Goal: Transaction & Acquisition: Book appointment/travel/reservation

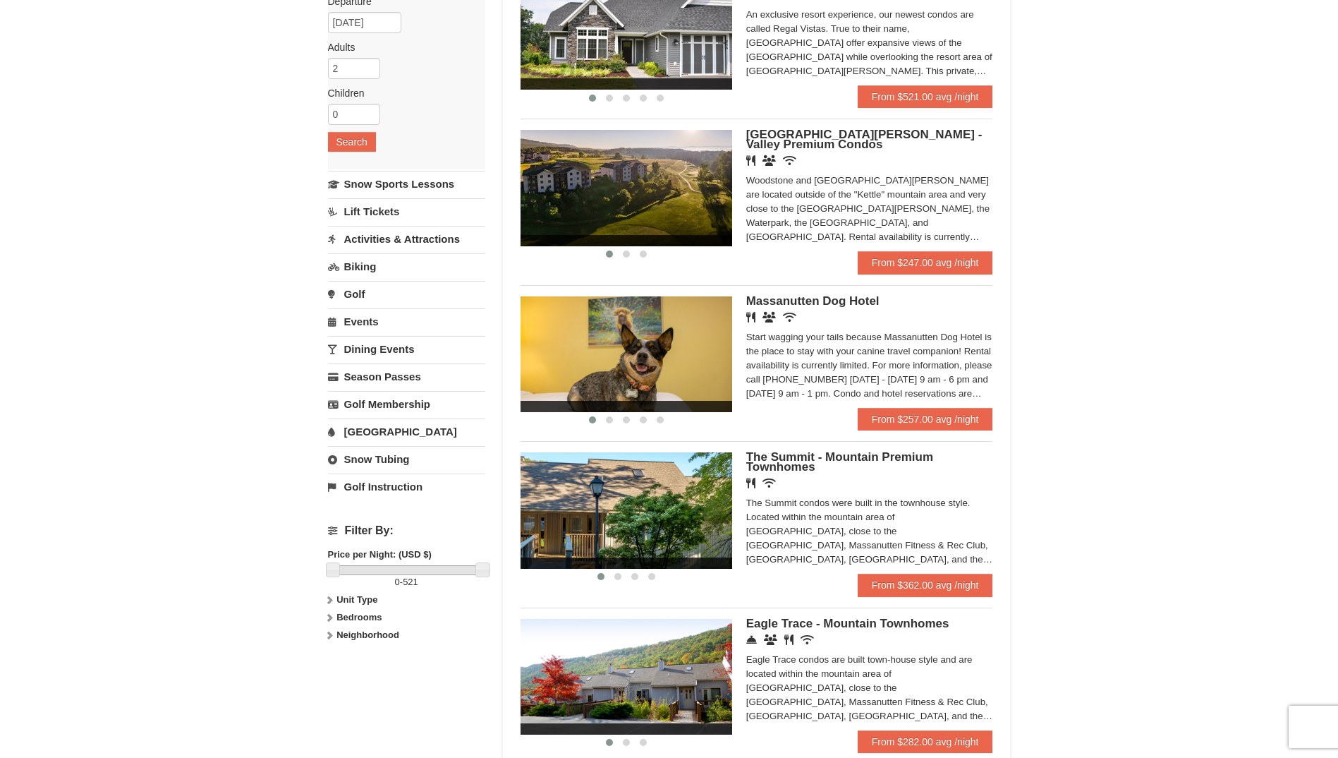
scroll to position [212, 0]
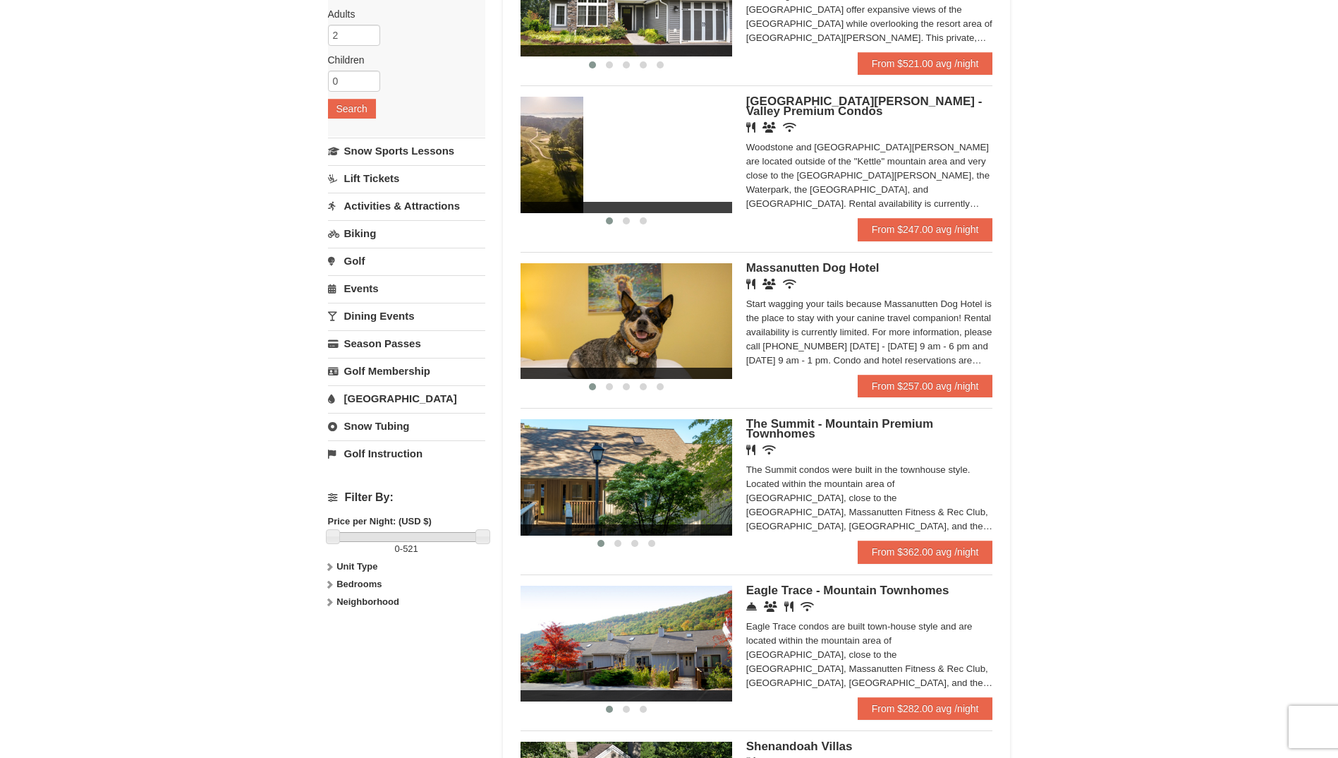
drag, startPoint x: 719, startPoint y: 158, endPoint x: 566, endPoint y: 150, distance: 153.3
click at [564, 154] on img at bounding box center [478, 155] width 212 height 116
drag, startPoint x: 718, startPoint y: 164, endPoint x: 507, endPoint y: 163, distance: 210.9
click at [507, 163] on div "Sort By Name Name (A to Z) Name (Z to A) Price Price (Low to High) Price (High …" at bounding box center [757, 389] width 508 height 1010
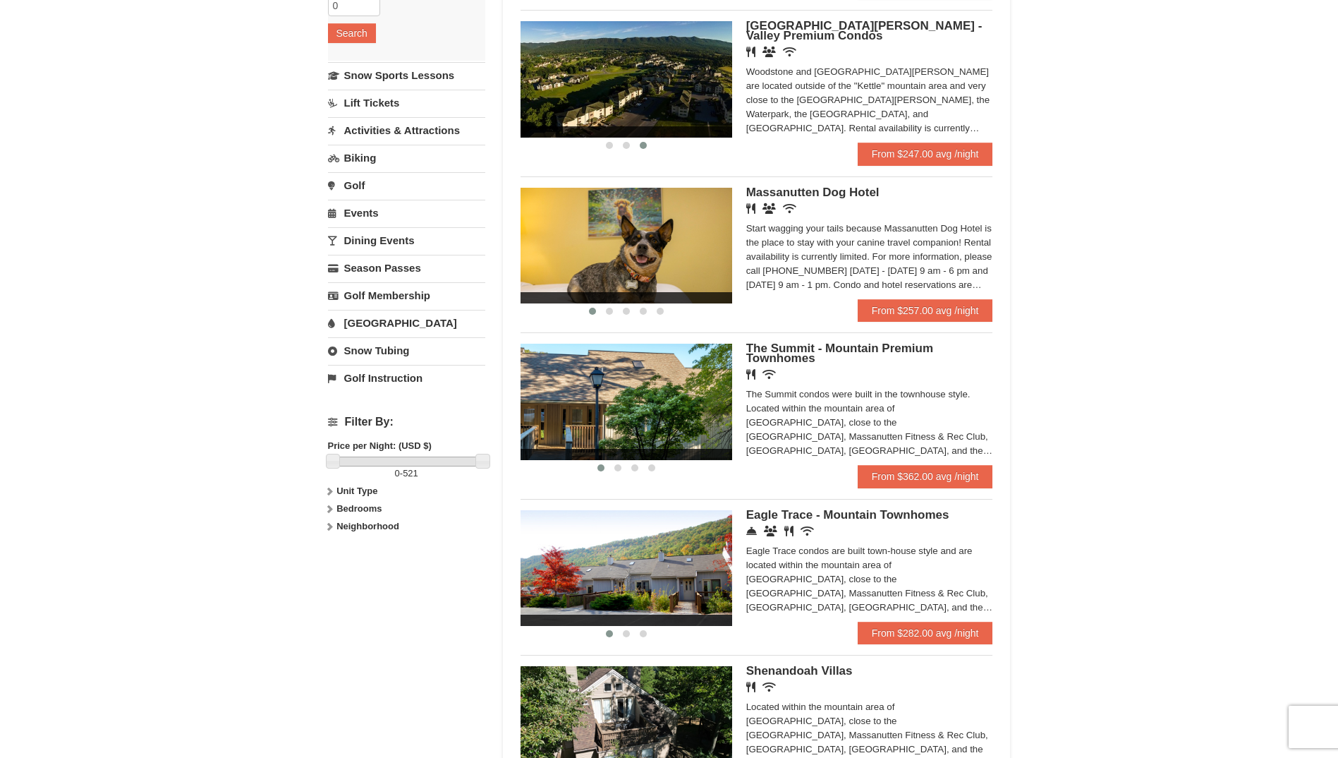
scroll to position [0, 0]
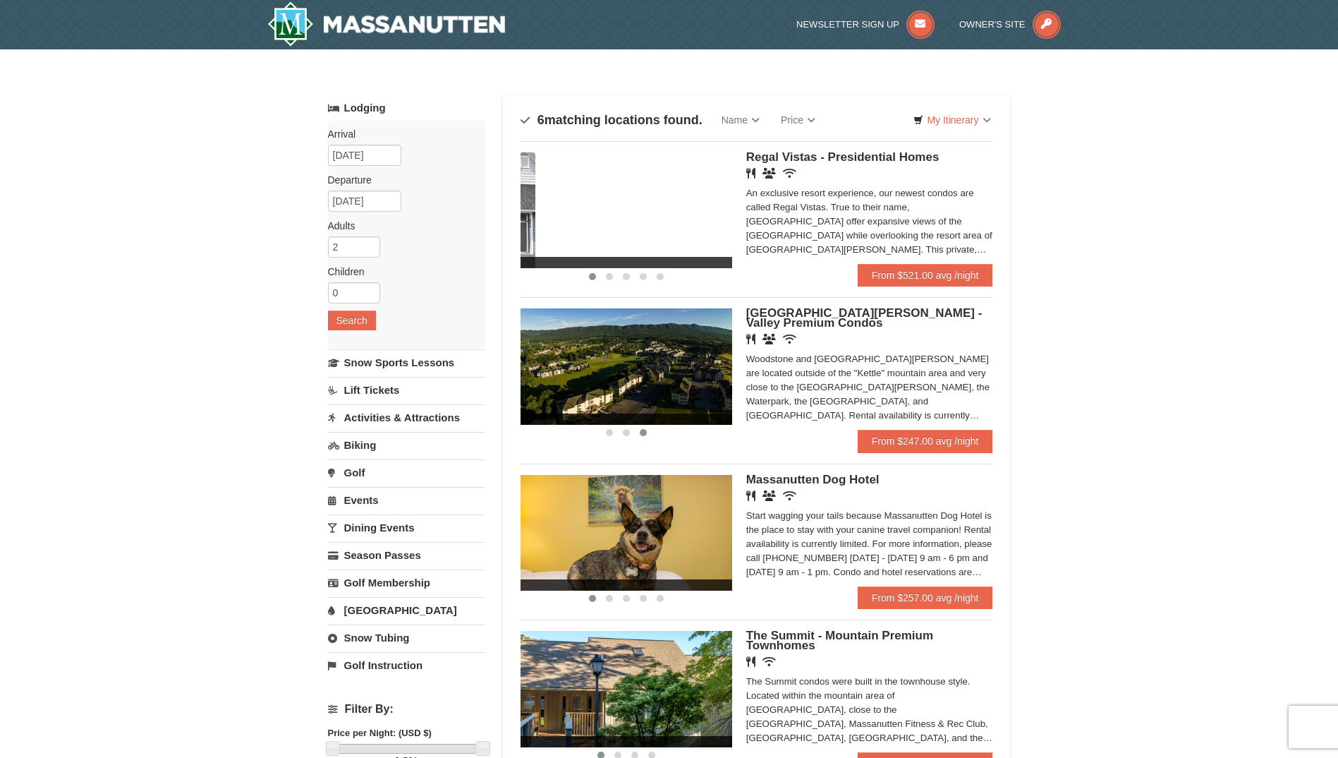
drag, startPoint x: 710, startPoint y: 236, endPoint x: 515, endPoint y: 224, distance: 195.8
click at [511, 224] on div "Sort By Name Name (A to Z) Name (Z to A) Price Price (Low to High) Price (High …" at bounding box center [757, 600] width 508 height 1010
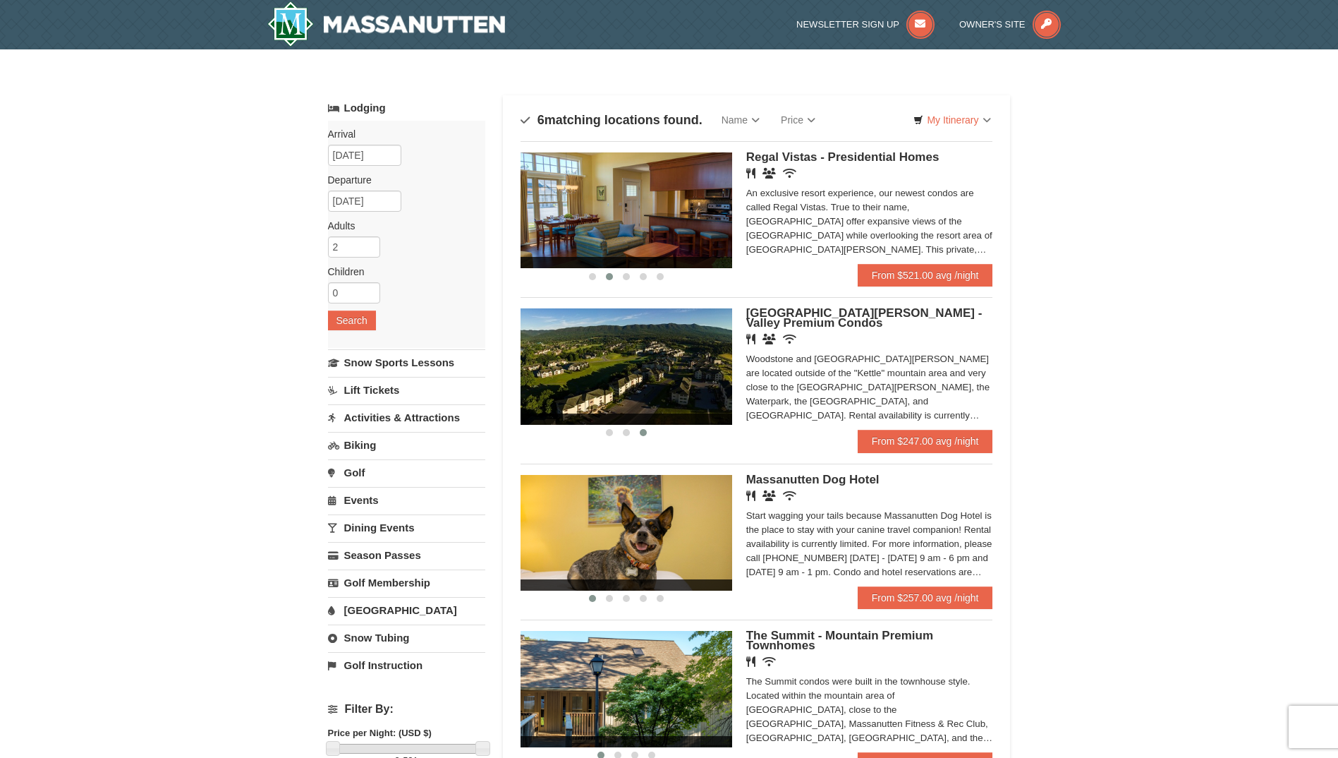
drag, startPoint x: 693, startPoint y: 225, endPoint x: 440, endPoint y: 219, distance: 252.6
click at [437, 219] on div "Lodging Arrival Please format dates MM/DD/YYYY Please format dates MM/DD/YYYY […" at bounding box center [669, 600] width 683 height 1010
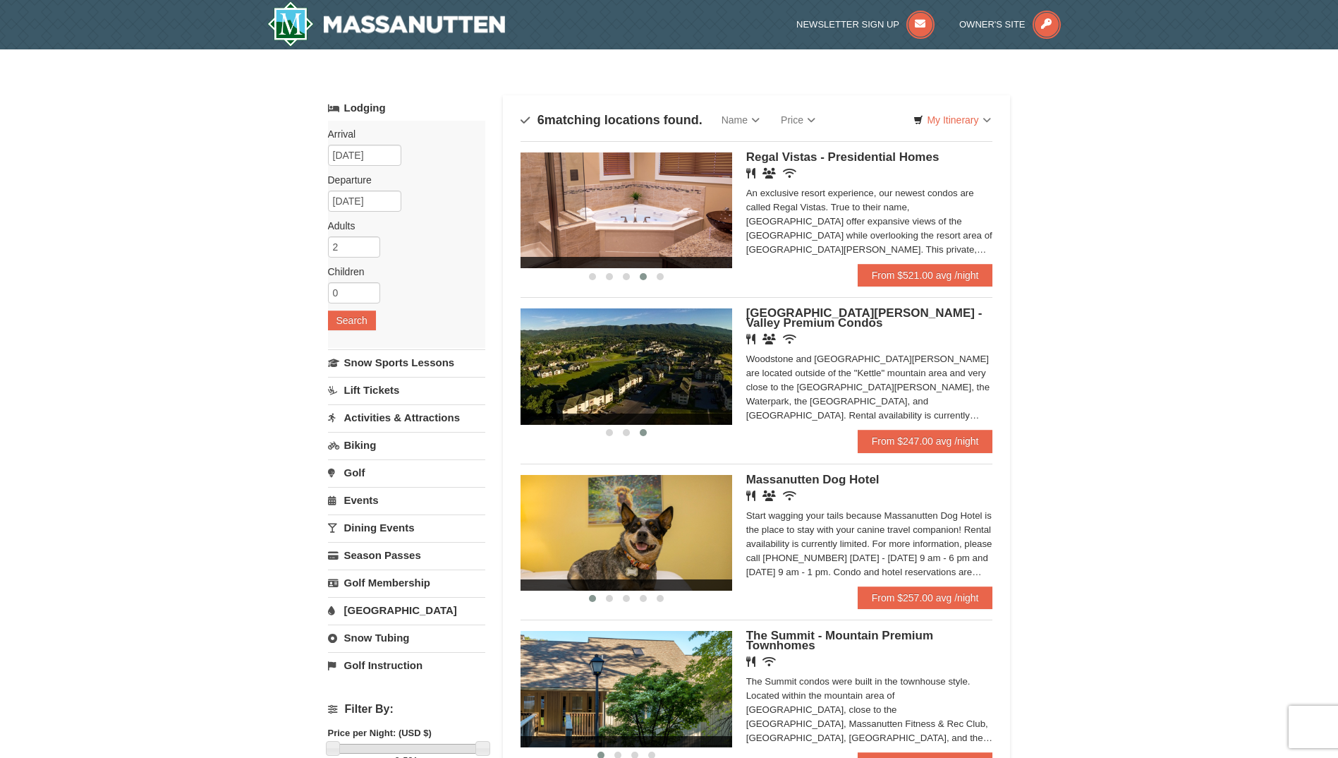
drag, startPoint x: 713, startPoint y: 235, endPoint x: 384, endPoint y: 223, distance: 329.0
click at [384, 223] on div "Lodging Arrival Please format dates MM/DD/YYYY Please format dates MM/DD/YYYY […" at bounding box center [669, 600] width 683 height 1010
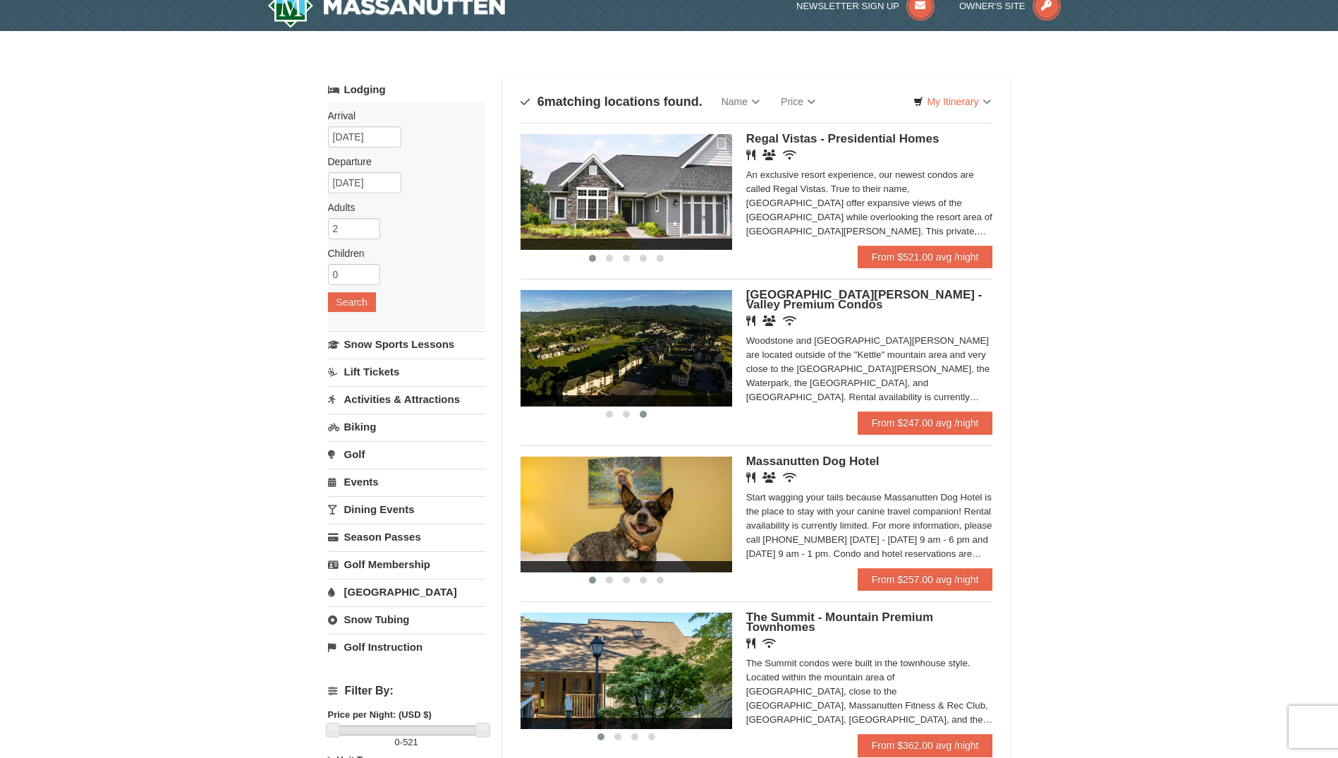
scroll to position [71, 0]
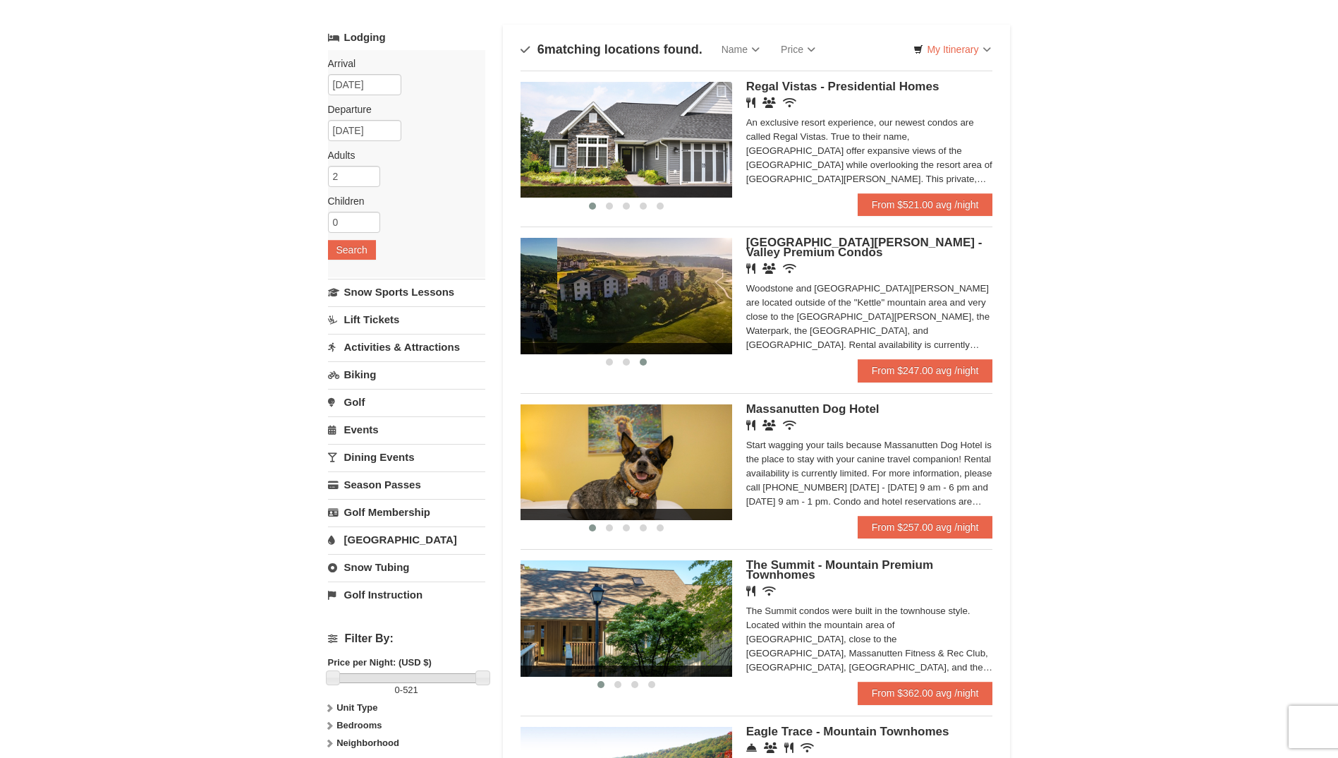
drag, startPoint x: 576, startPoint y: 284, endPoint x: 450, endPoint y: 272, distance: 126.2
click at [450, 272] on div "Lodging Arrival Please format dates MM/DD/YYYY Please format dates MM/DD/YYYY […" at bounding box center [669, 530] width 683 height 1010
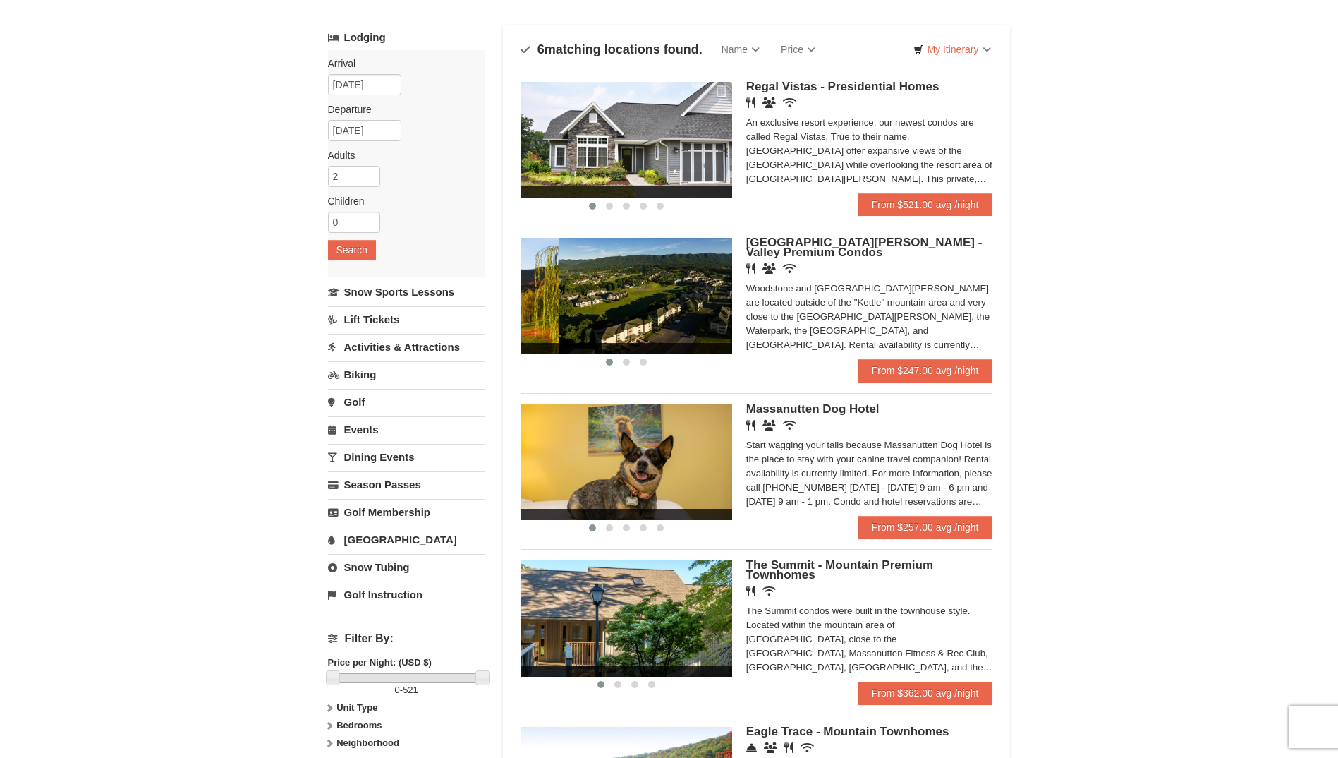
drag, startPoint x: 647, startPoint y: 295, endPoint x: 262, endPoint y: 278, distance: 384.9
click at [262, 278] on div "× Categories Map List Filter My Itinerary Questions? [PHONE_NUMBER] Lodging Arr…" at bounding box center [669, 522] width 1338 height 1087
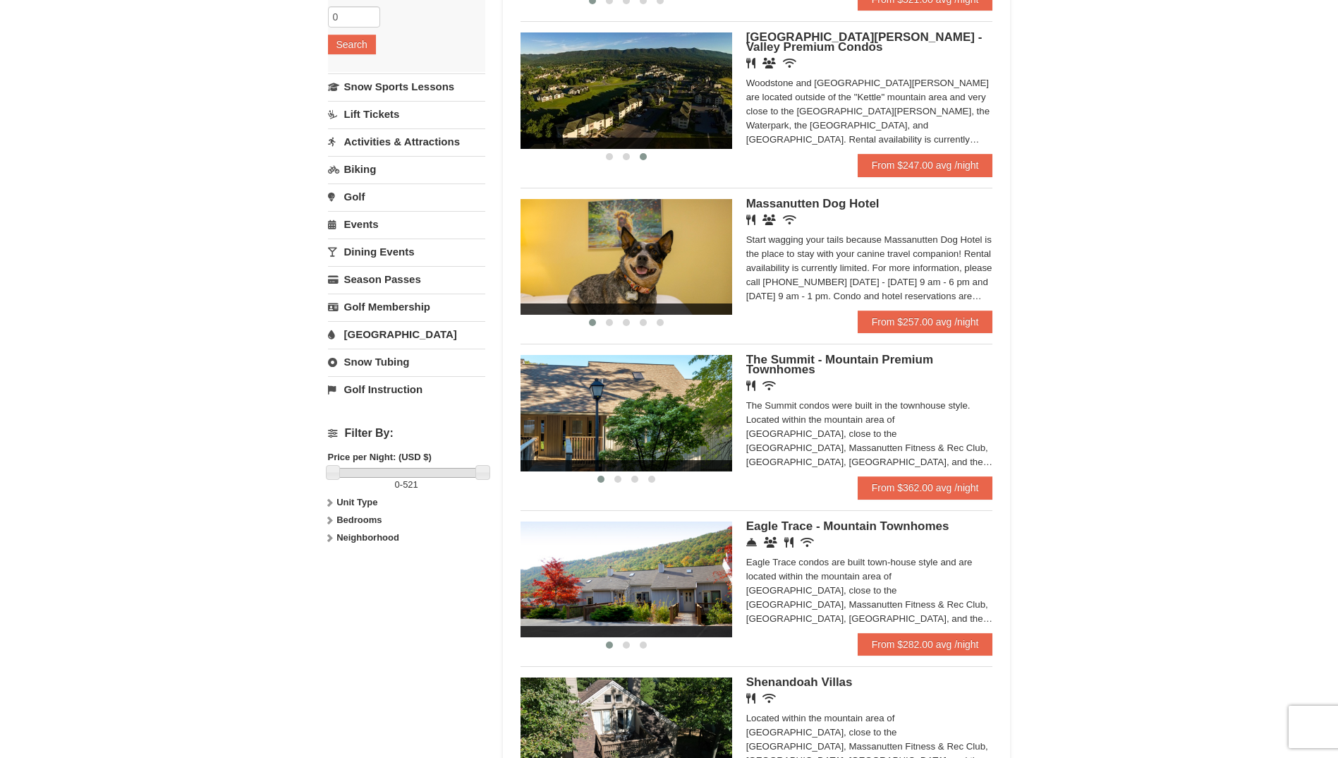
scroll to position [282, 0]
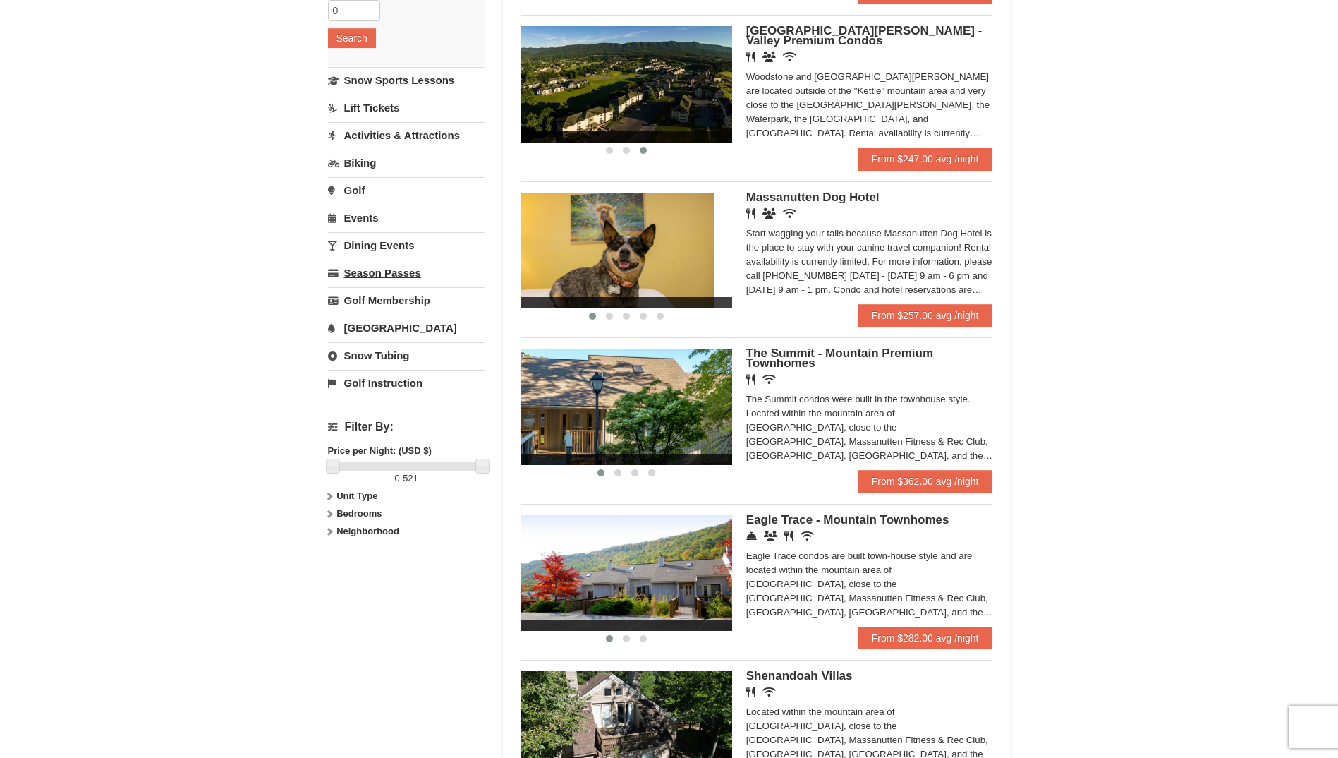
drag, startPoint x: 668, startPoint y: 269, endPoint x: 477, endPoint y: 262, distance: 191.3
click at [477, 262] on div "Lodging Arrival Please format dates MM/DD/YYYY Please format dates MM/DD/YYYY […" at bounding box center [669, 318] width 683 height 1010
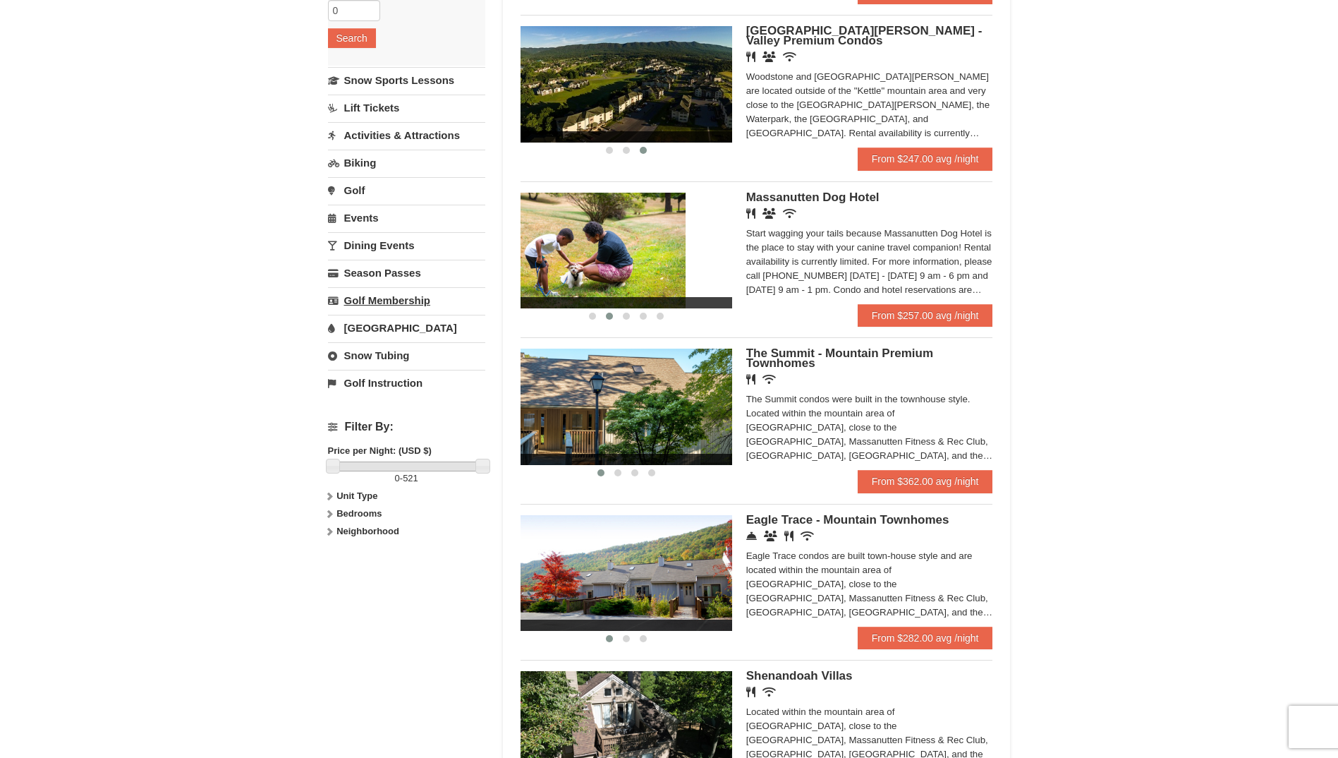
drag, startPoint x: 666, startPoint y: 271, endPoint x: 432, endPoint y: 307, distance: 237.0
click at [312, 264] on div "× Categories Map List Filter My Itinerary Questions? [PHONE_NUMBER] Lodging Arr…" at bounding box center [669, 310] width 1338 height 1087
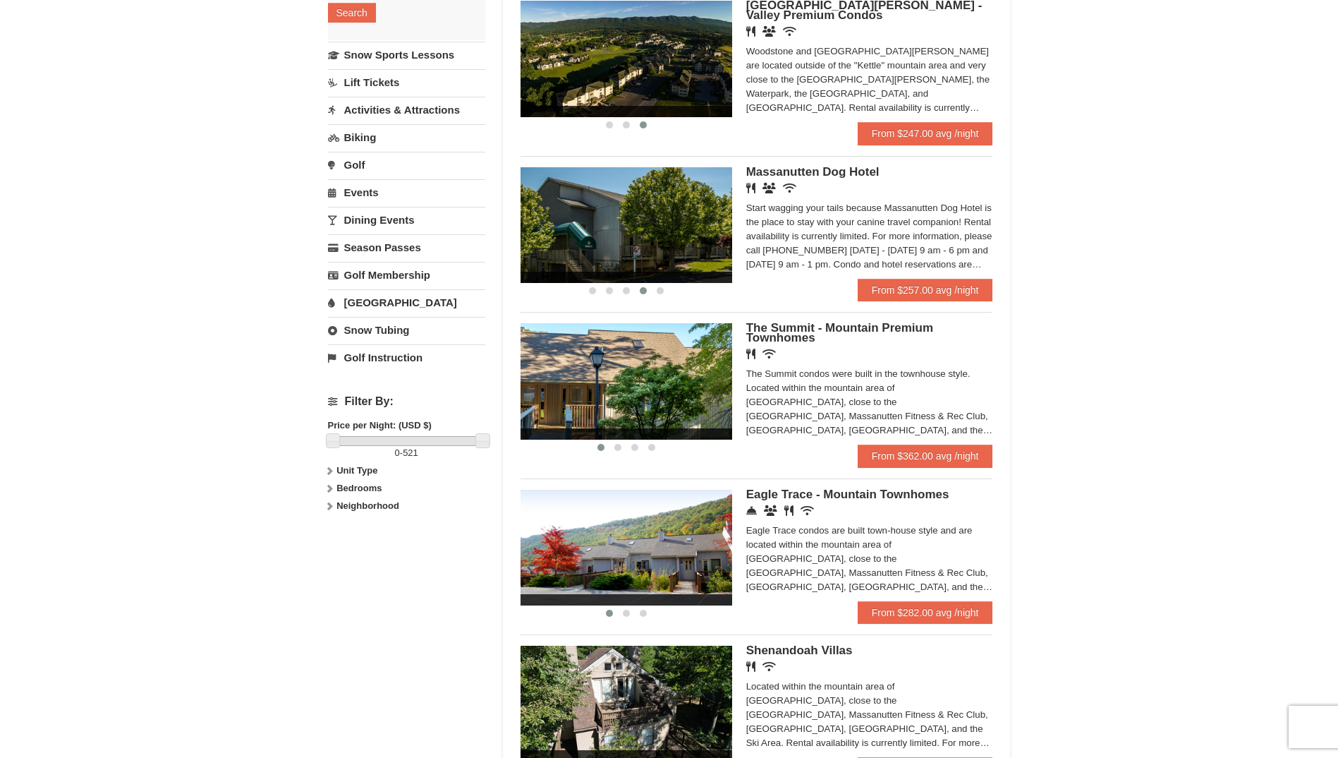
scroll to position [353, 0]
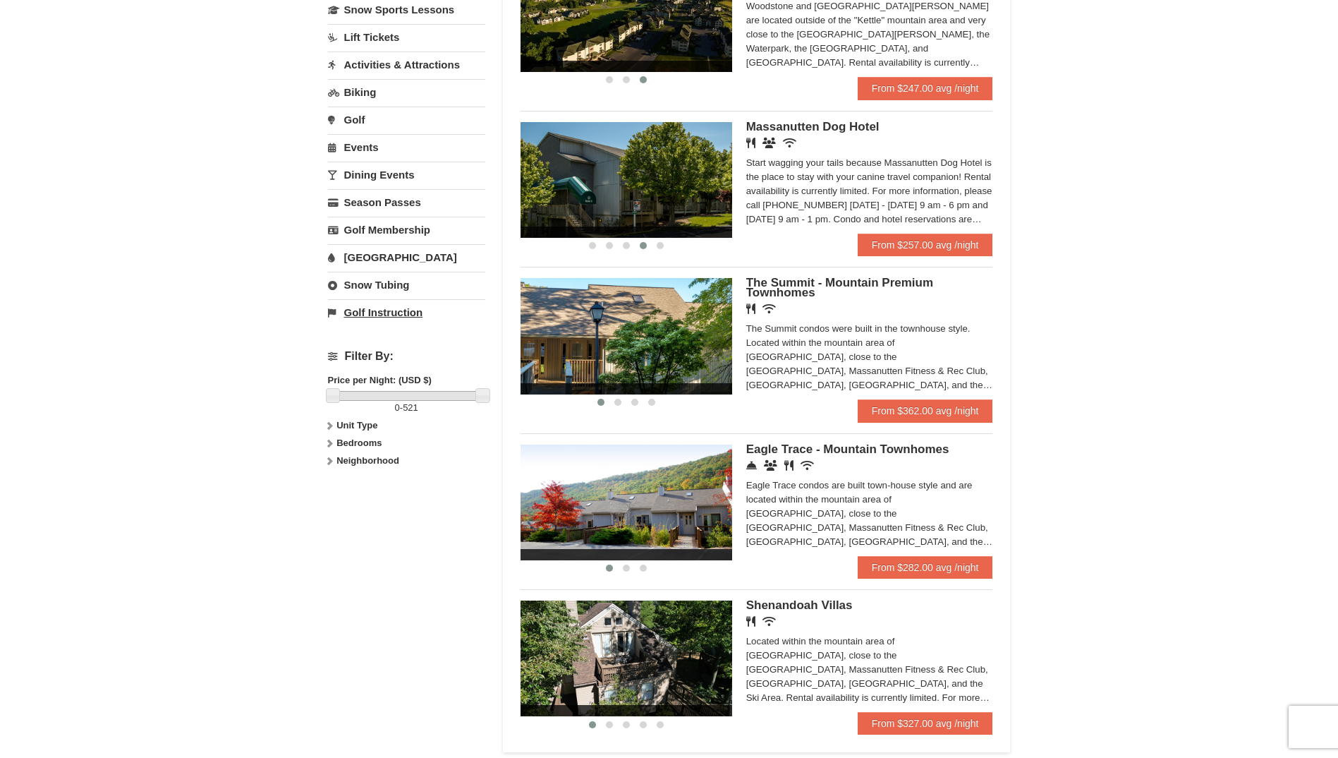
drag, startPoint x: 693, startPoint y: 337, endPoint x: 386, endPoint y: 303, distance: 308.7
click at [386, 303] on div "Lodging Arrival Please format dates MM/DD/YYYY Please format dates MM/DD/YYYY […" at bounding box center [669, 248] width 683 height 1010
drag, startPoint x: 607, startPoint y: 339, endPoint x: 302, endPoint y: 317, distance: 305.5
click at [288, 318] on div "× Categories Map List Filter My Itinerary Questions? [PHONE_NUMBER] Lodging Arr…" at bounding box center [669, 240] width 1338 height 1087
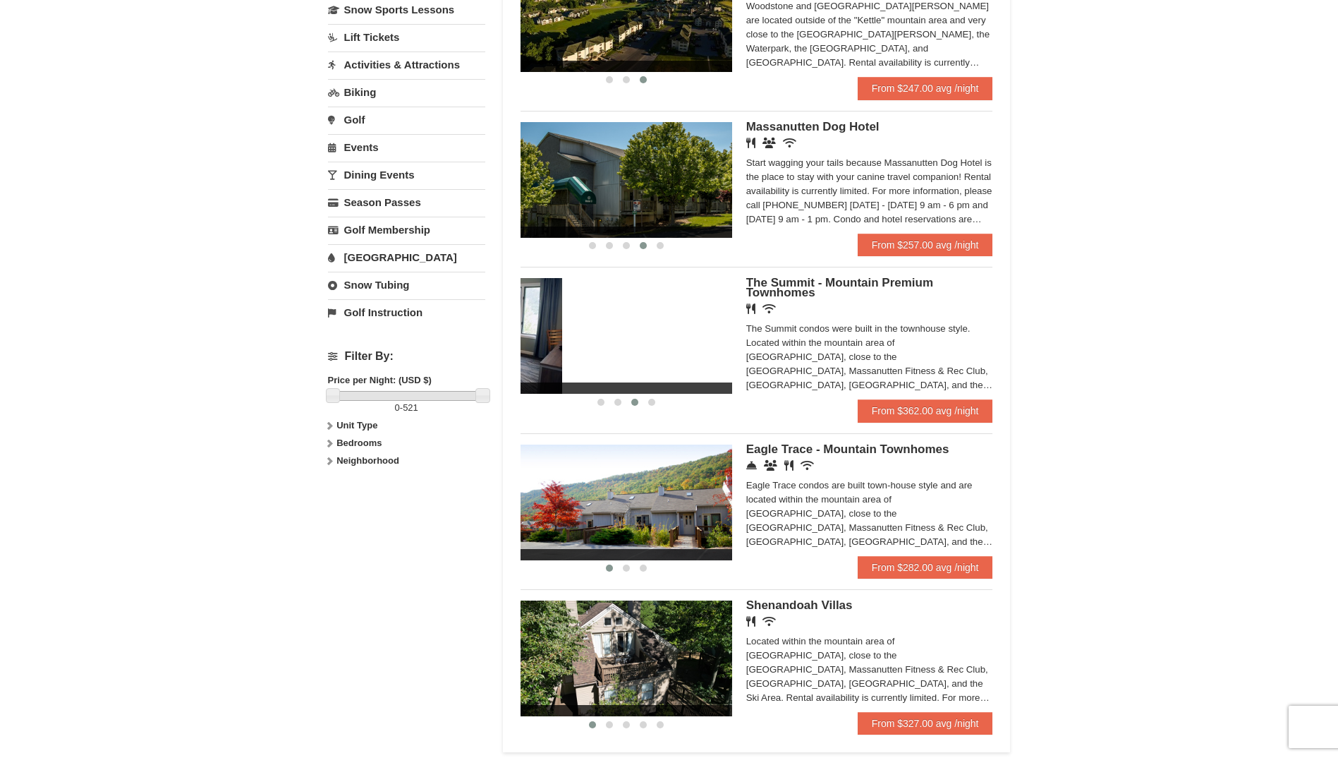
drag, startPoint x: 610, startPoint y: 351, endPoint x: 438, endPoint y: 340, distance: 171.8
click at [436, 344] on div "Lodging Arrival Please format dates MM/DD/YYYY Please format dates MM/DD/YYYY […" at bounding box center [669, 248] width 683 height 1010
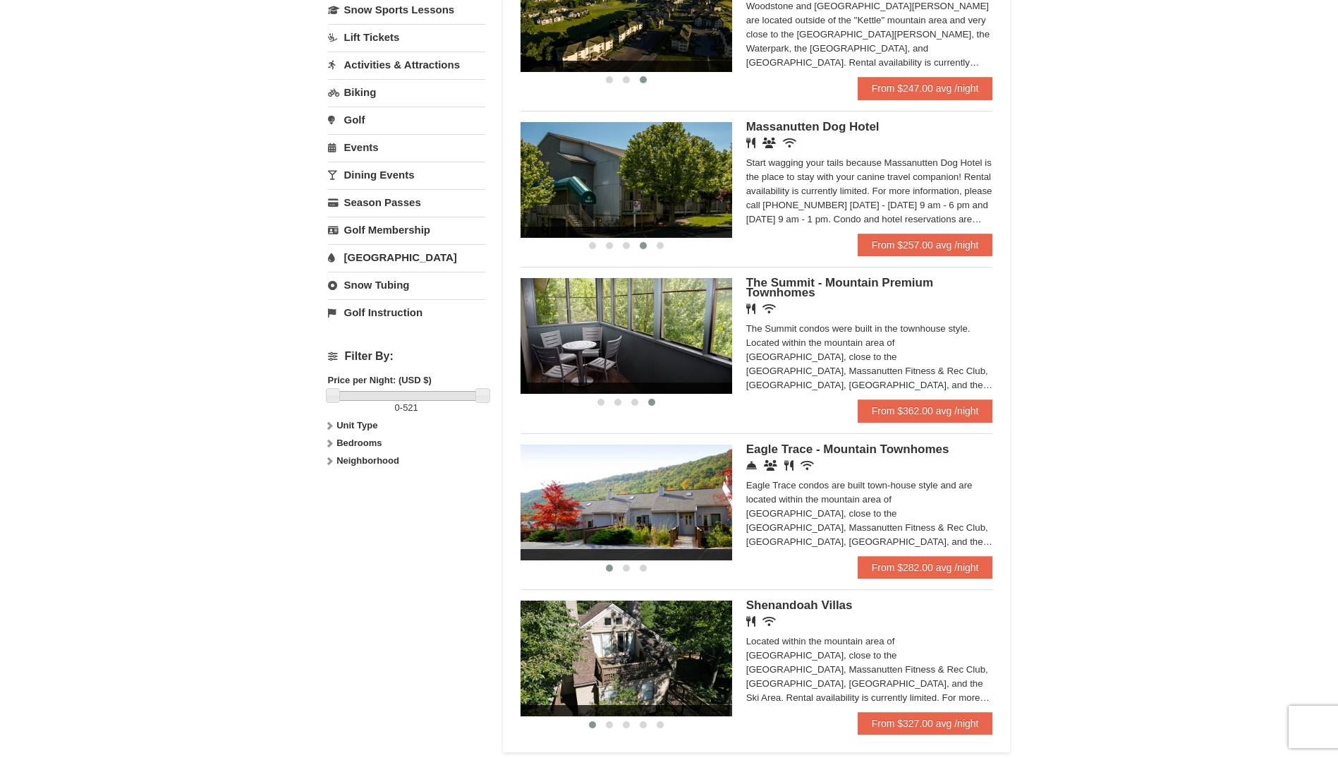
drag, startPoint x: 676, startPoint y: 349, endPoint x: 266, endPoint y: 308, distance: 412.0
click at [266, 308] on div "× Categories Map List Filter My Itinerary Questions? [PHONE_NUMBER] Lodging Arr…" at bounding box center [669, 240] width 1338 height 1087
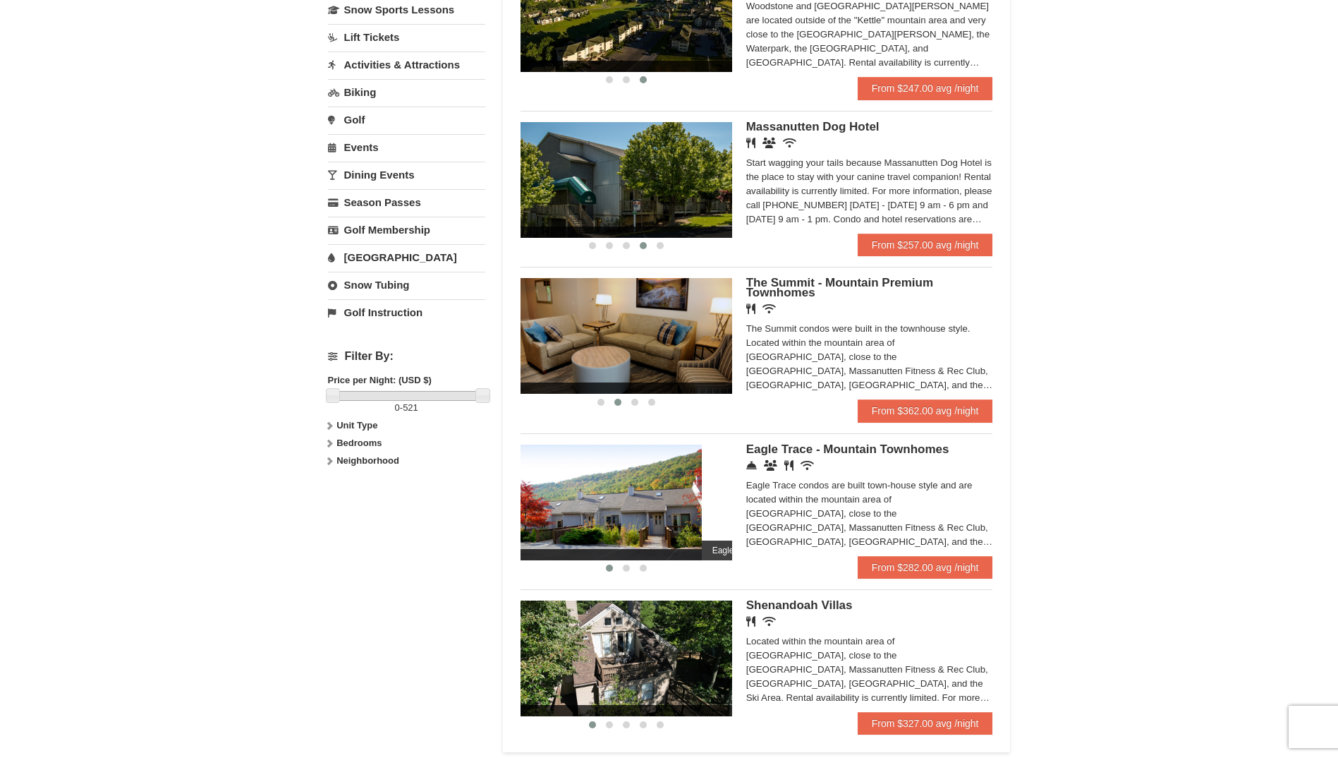
drag, startPoint x: 654, startPoint y: 513, endPoint x: 522, endPoint y: 510, distance: 132.0
click at [523, 509] on img at bounding box center [596, 502] width 212 height 116
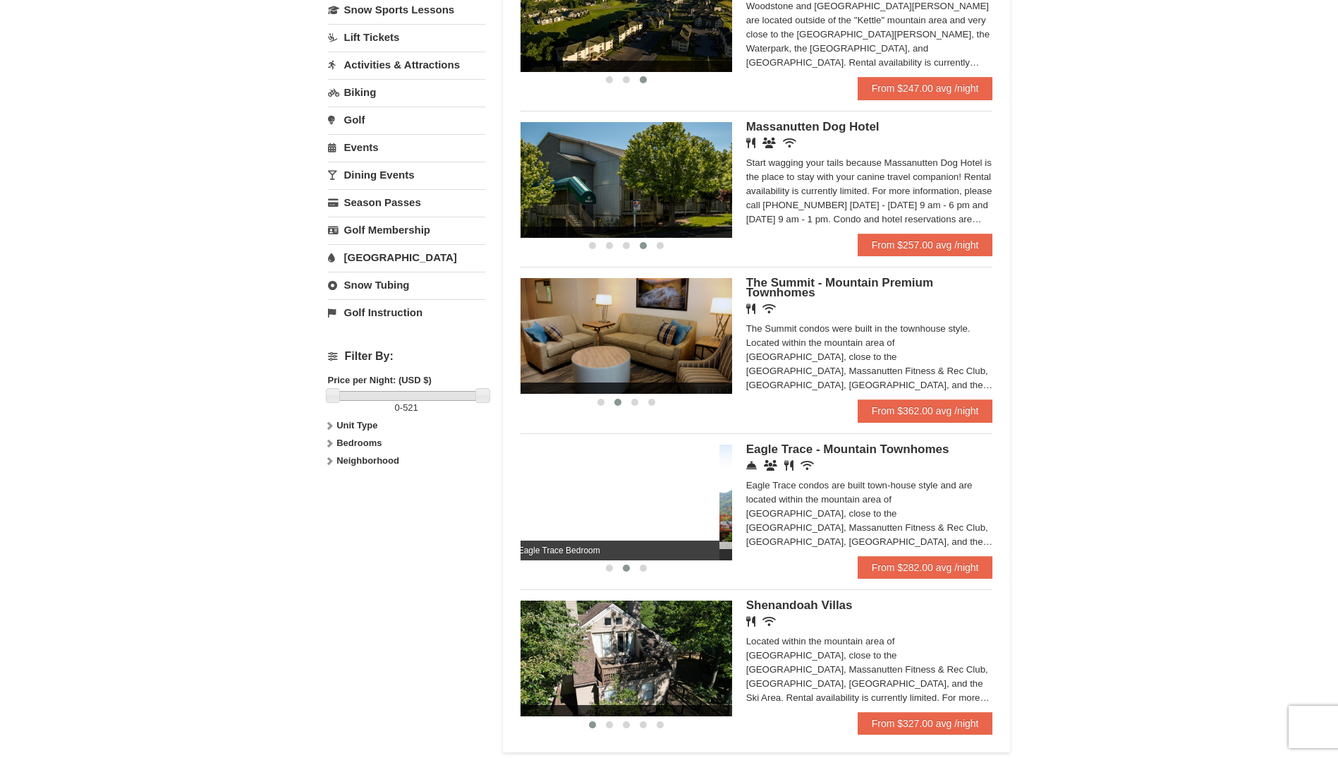
drag, startPoint x: 664, startPoint y: 512, endPoint x: 440, endPoint y: 489, distance: 225.5
click at [440, 489] on div "Lodging Arrival Please format dates MM/DD/YYYY Please format dates MM/DD/YYYY […" at bounding box center [669, 248] width 683 height 1010
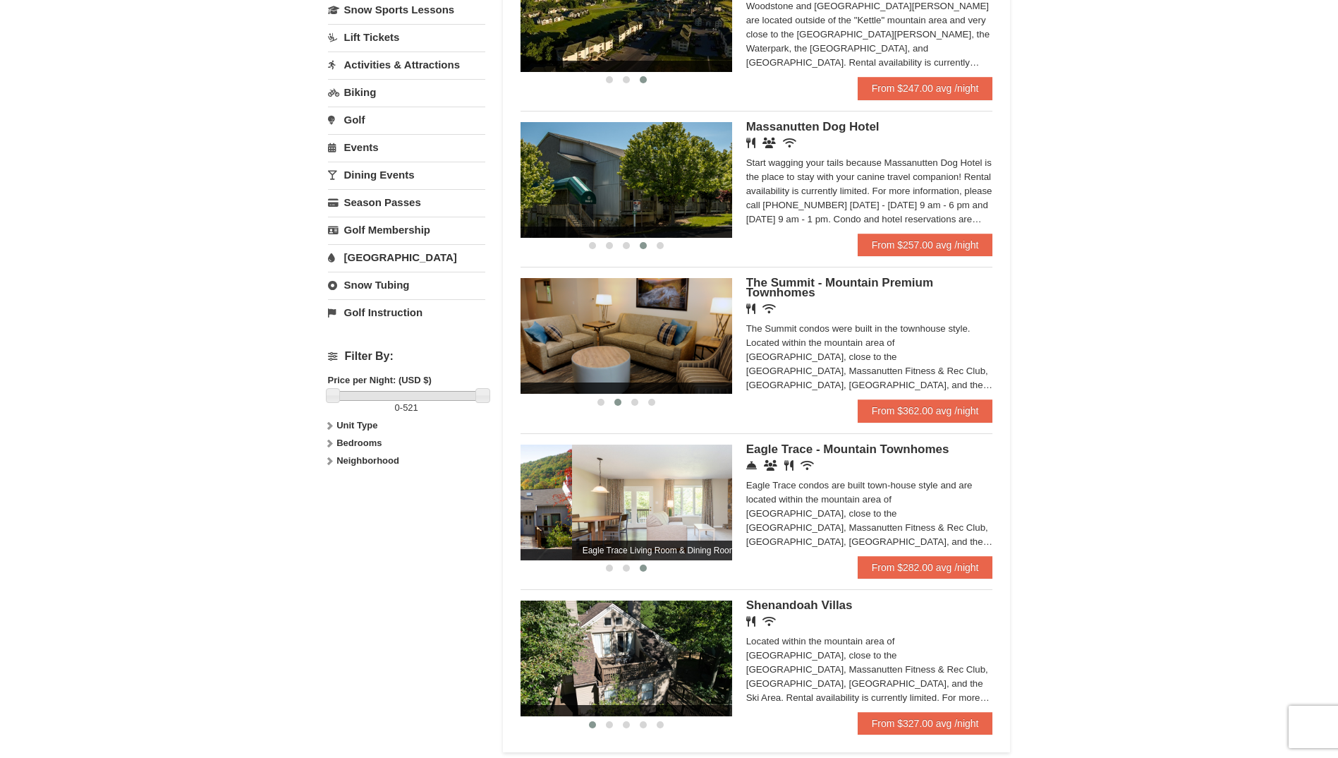
drag, startPoint x: 622, startPoint y: 508, endPoint x: 279, endPoint y: 486, distance: 342.9
click at [279, 486] on div "× Categories Map List Filter My Itinerary Questions? [PHONE_NUMBER] Lodging Arr…" at bounding box center [669, 240] width 1338 height 1087
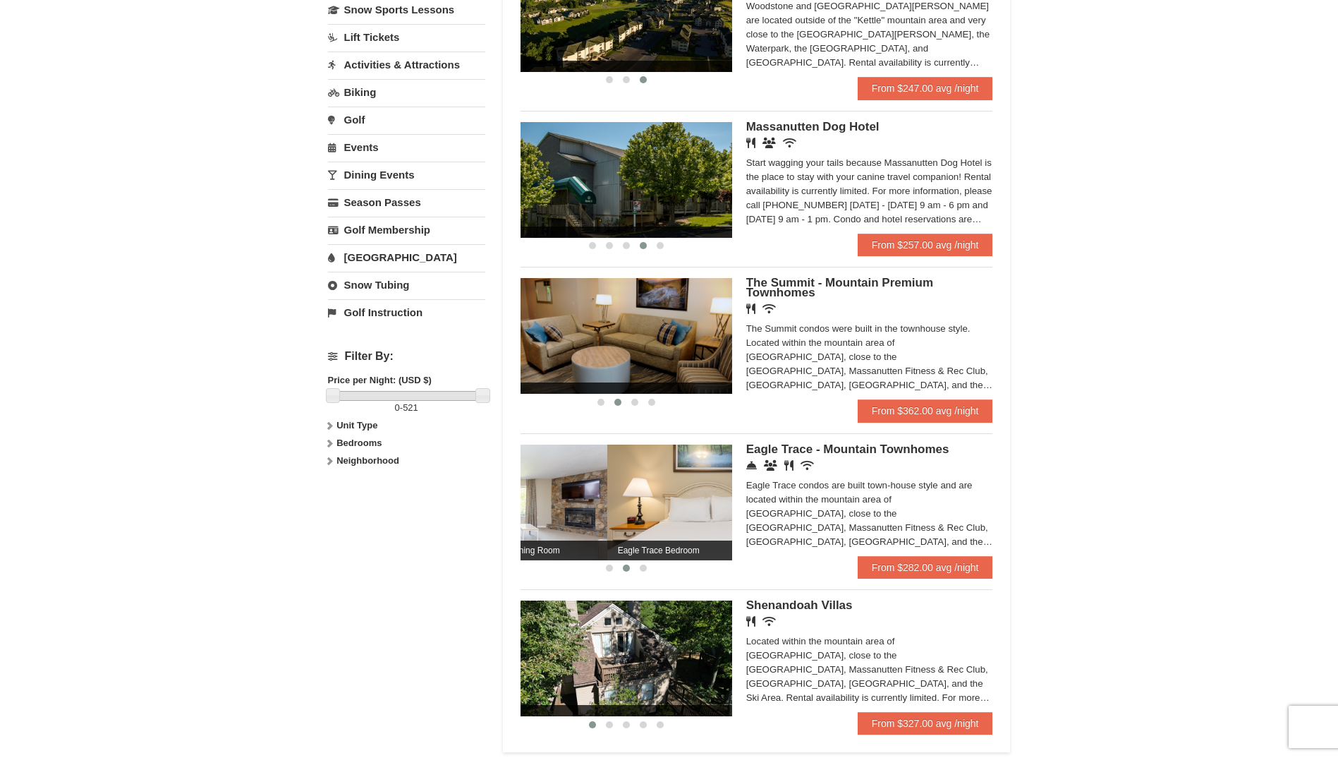
drag, startPoint x: 550, startPoint y: 508, endPoint x: 468, endPoint y: 502, distance: 82.1
click at [468, 502] on div "Lodging Arrival Please format dates MM/DD/YYYY Please format dates MM/DD/YYYY […" at bounding box center [669, 248] width 683 height 1010
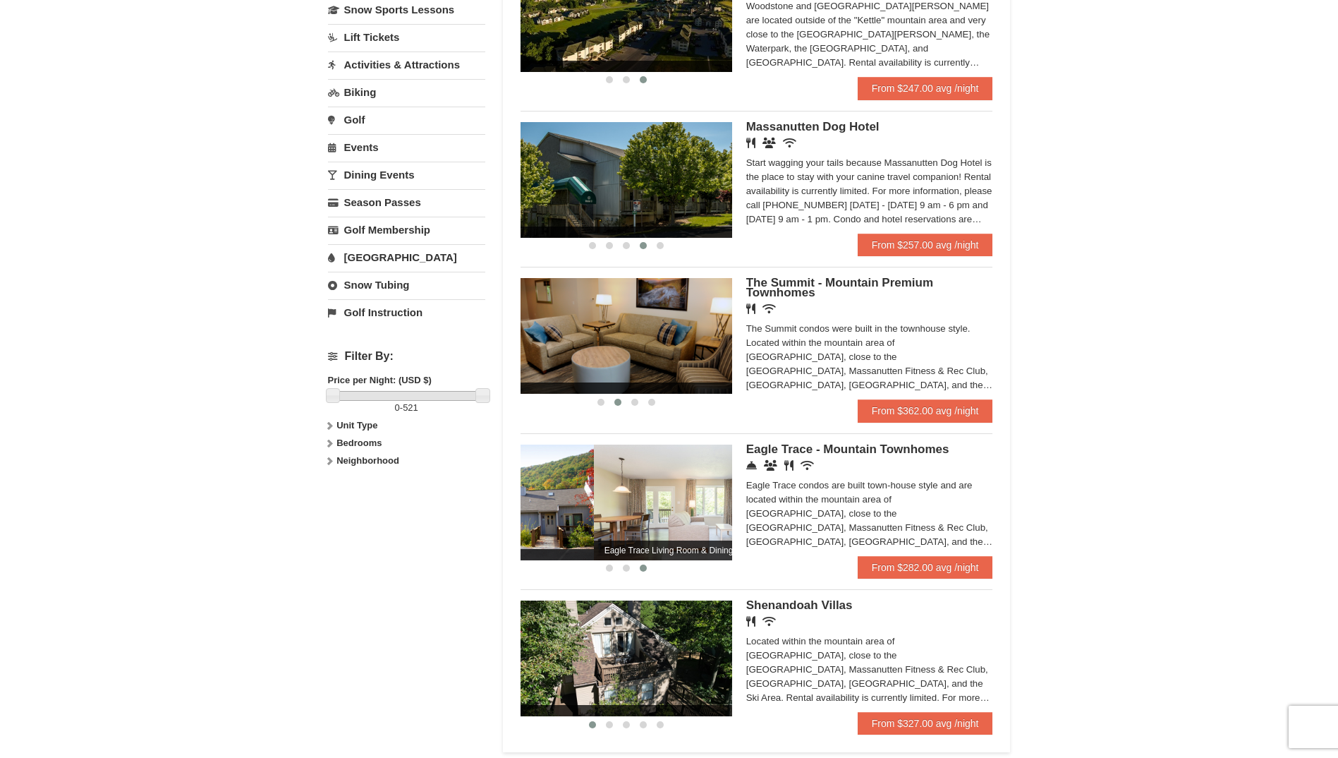
drag, startPoint x: 684, startPoint y: 518, endPoint x: 303, endPoint y: 479, distance: 382.9
click at [303, 479] on div "× Categories Map List Filter My Itinerary Questions? [PHONE_NUMBER] Lodging Arr…" at bounding box center [669, 240] width 1338 height 1087
